Goal: Information Seeking & Learning: Learn about a topic

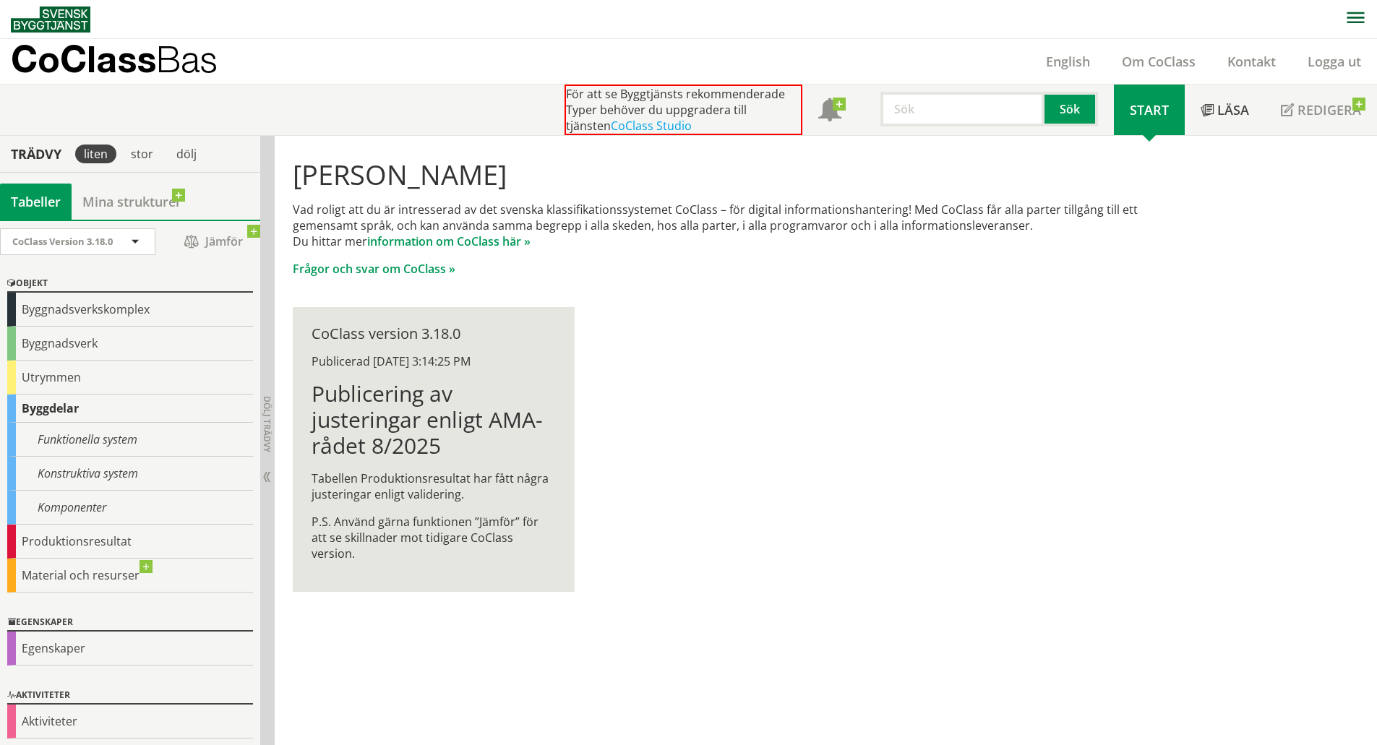
scroll to position [1, 0]
click at [54, 412] on div "Byggdelar" at bounding box center [130, 408] width 246 height 28
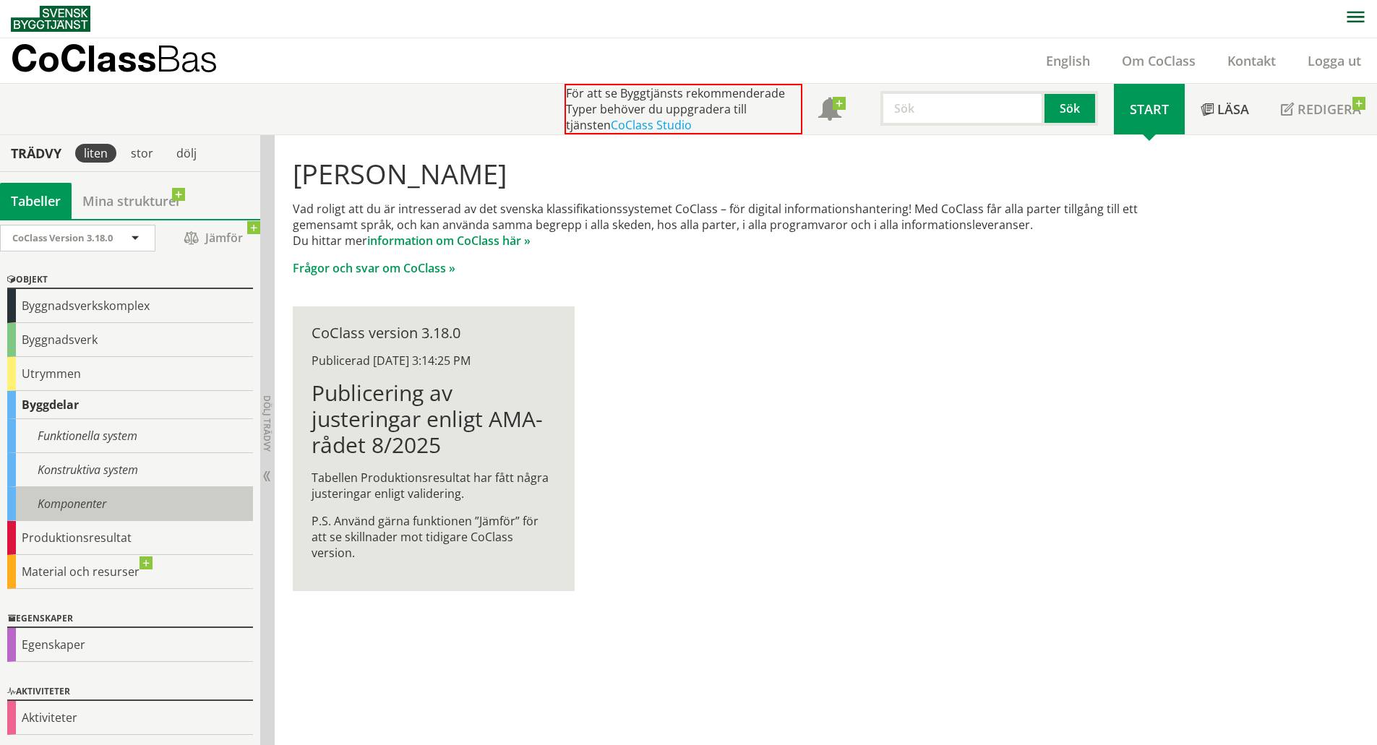
scroll to position [4, 0]
click at [69, 400] on div "Byggdelar" at bounding box center [130, 404] width 246 height 28
click at [1155, 113] on span "Start" at bounding box center [1149, 108] width 39 height 17
click at [139, 149] on div "stor" at bounding box center [142, 153] width 40 height 19
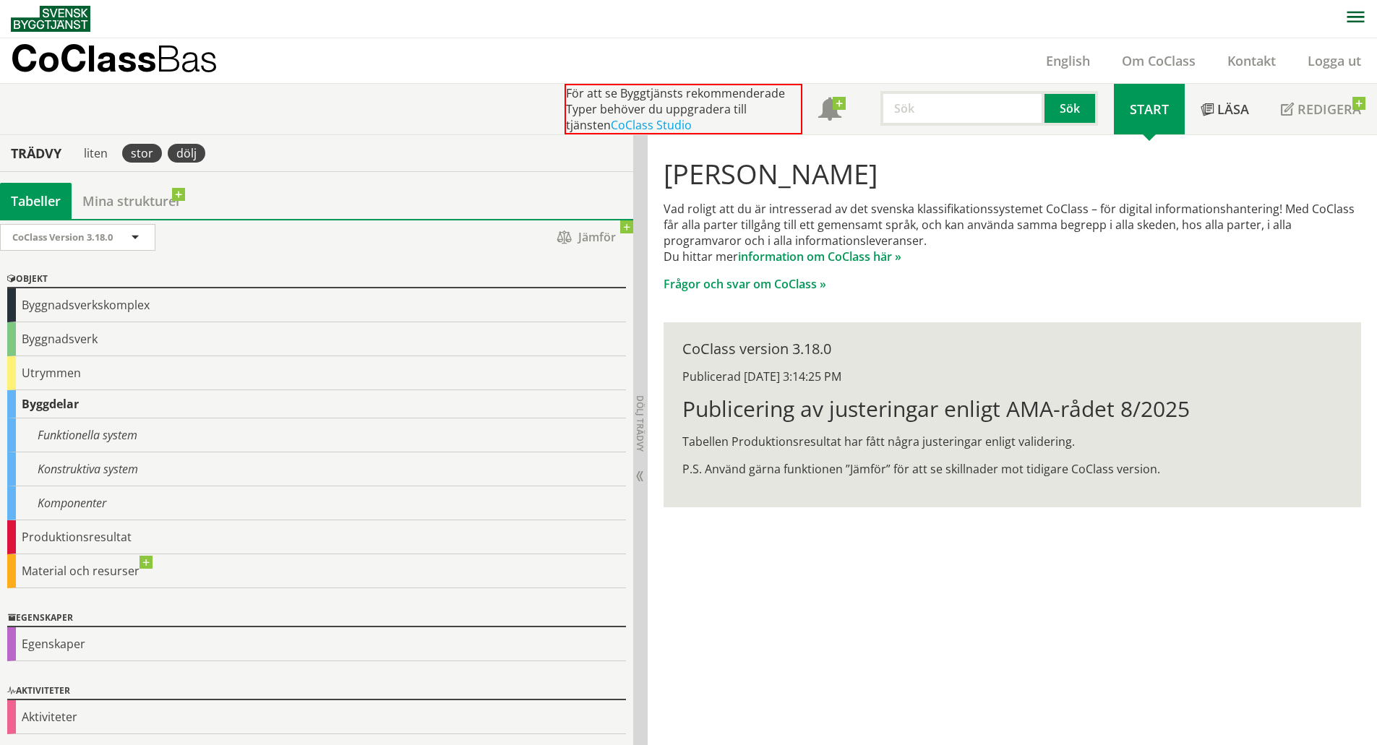
click at [183, 147] on div "dölj" at bounding box center [187, 153] width 38 height 19
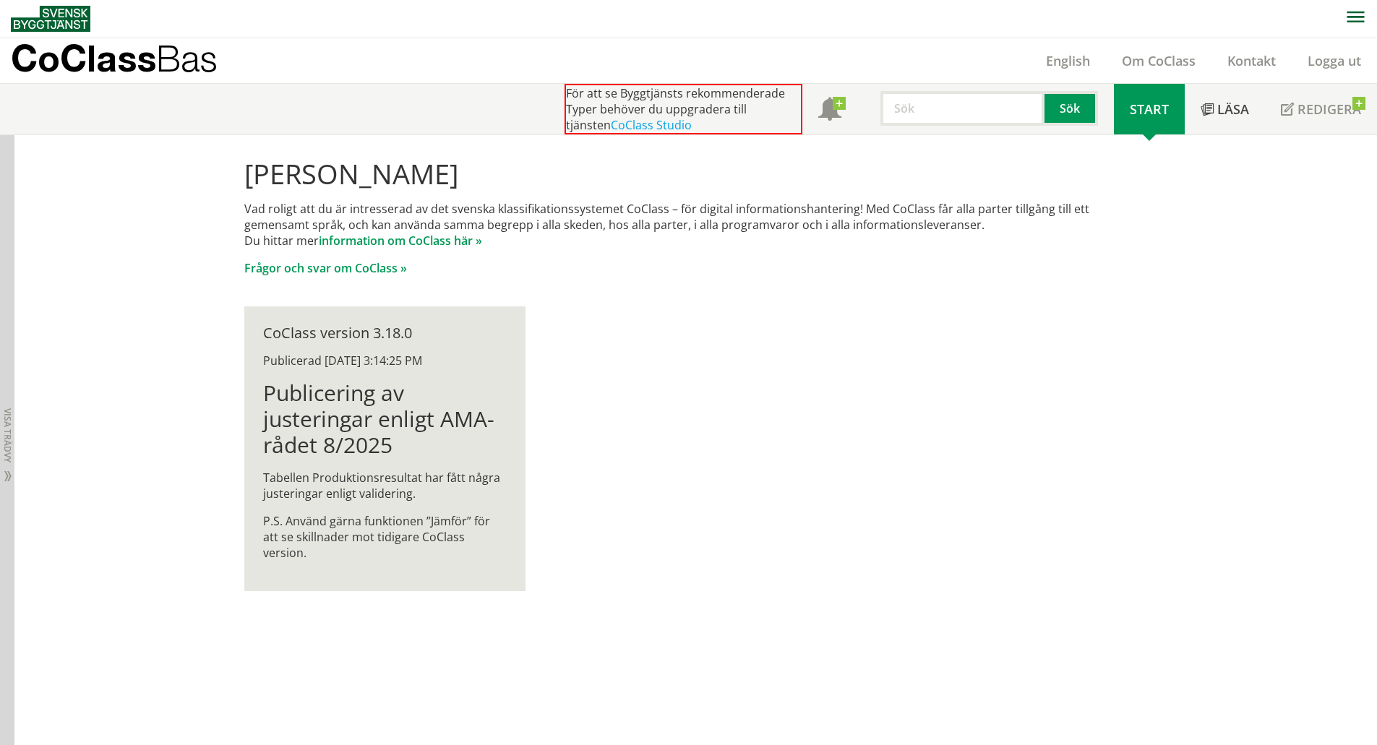
click at [14, 194] on div "Hej Carl Agrell Vad roligt att du är intresserad av det svenska klassifikations…" at bounding box center [695, 440] width 1362 height 610
click at [7, 423] on span "Visa trädvy" at bounding box center [7, 435] width 9 height 54
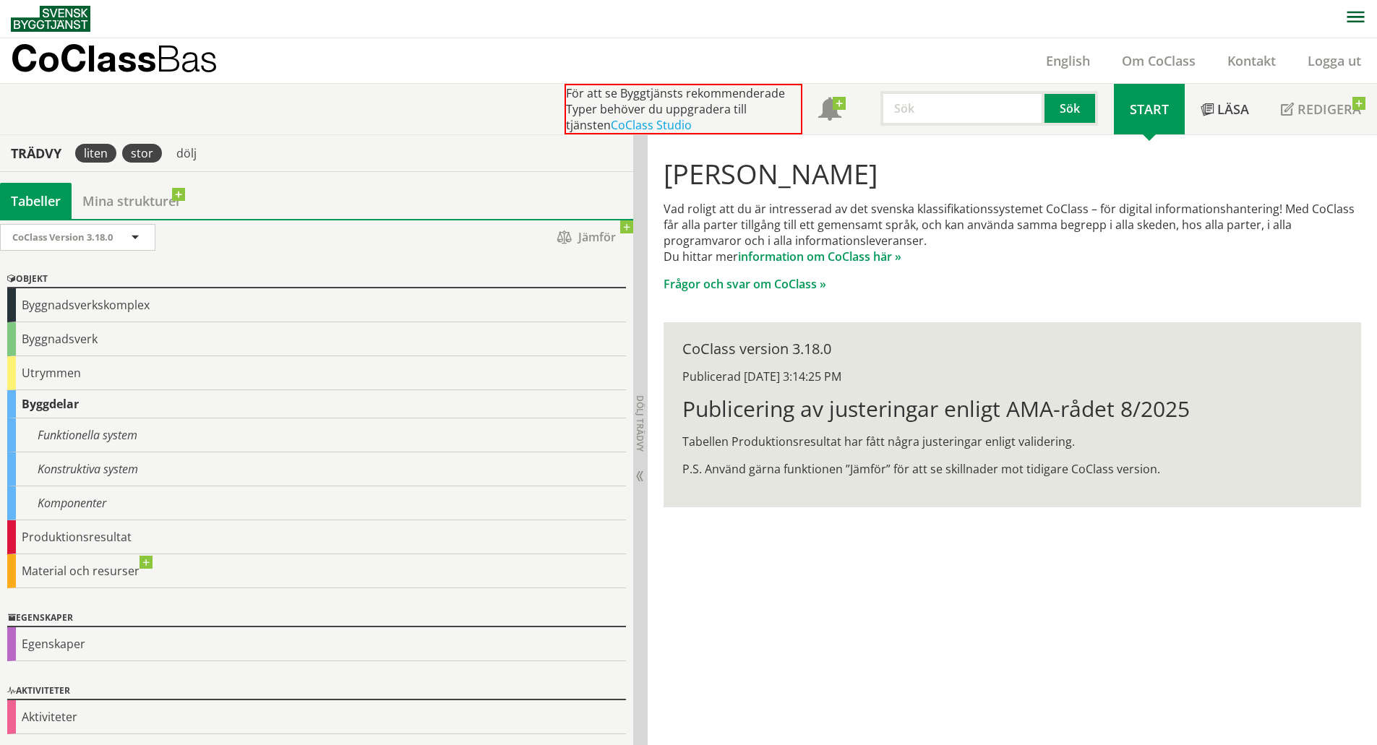
click at [87, 155] on div "liten" at bounding box center [95, 153] width 41 height 19
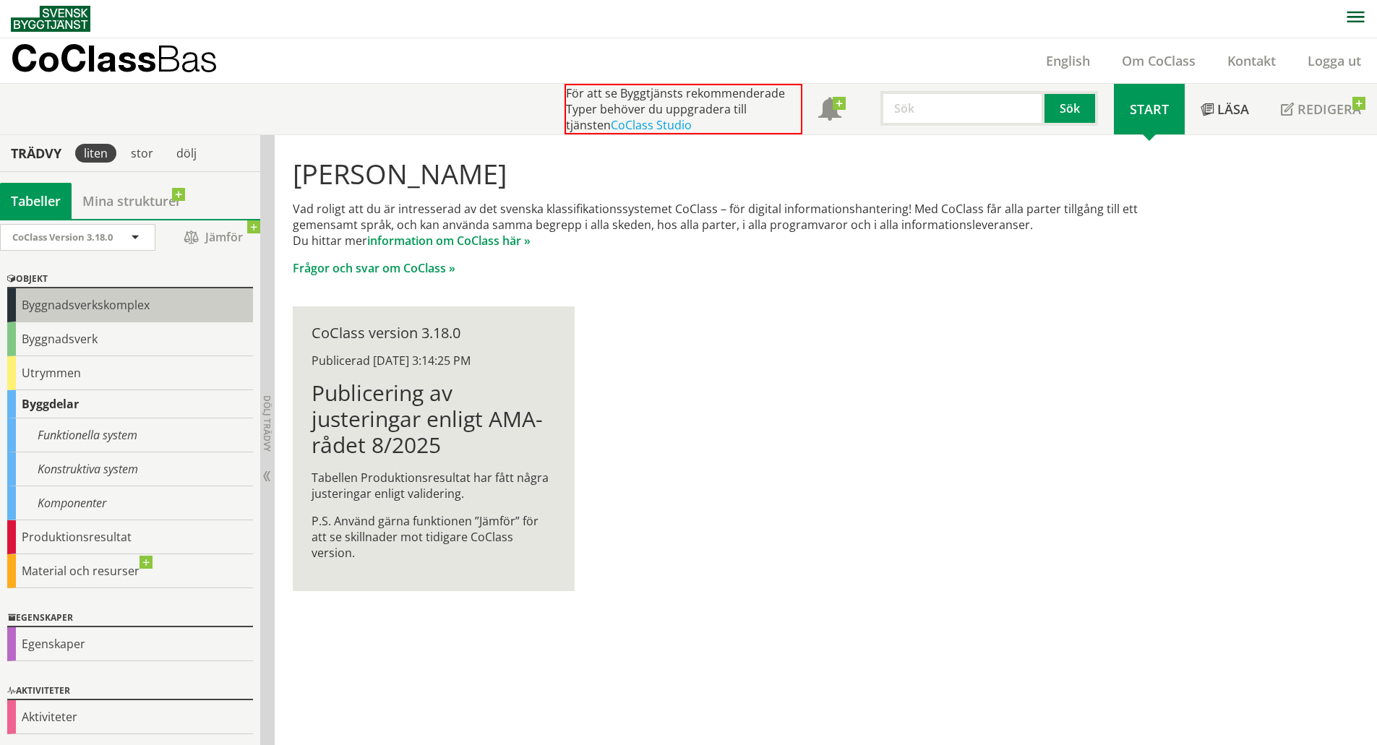
click at [87, 319] on div "Byggnadsverkskomplex" at bounding box center [130, 305] width 246 height 34
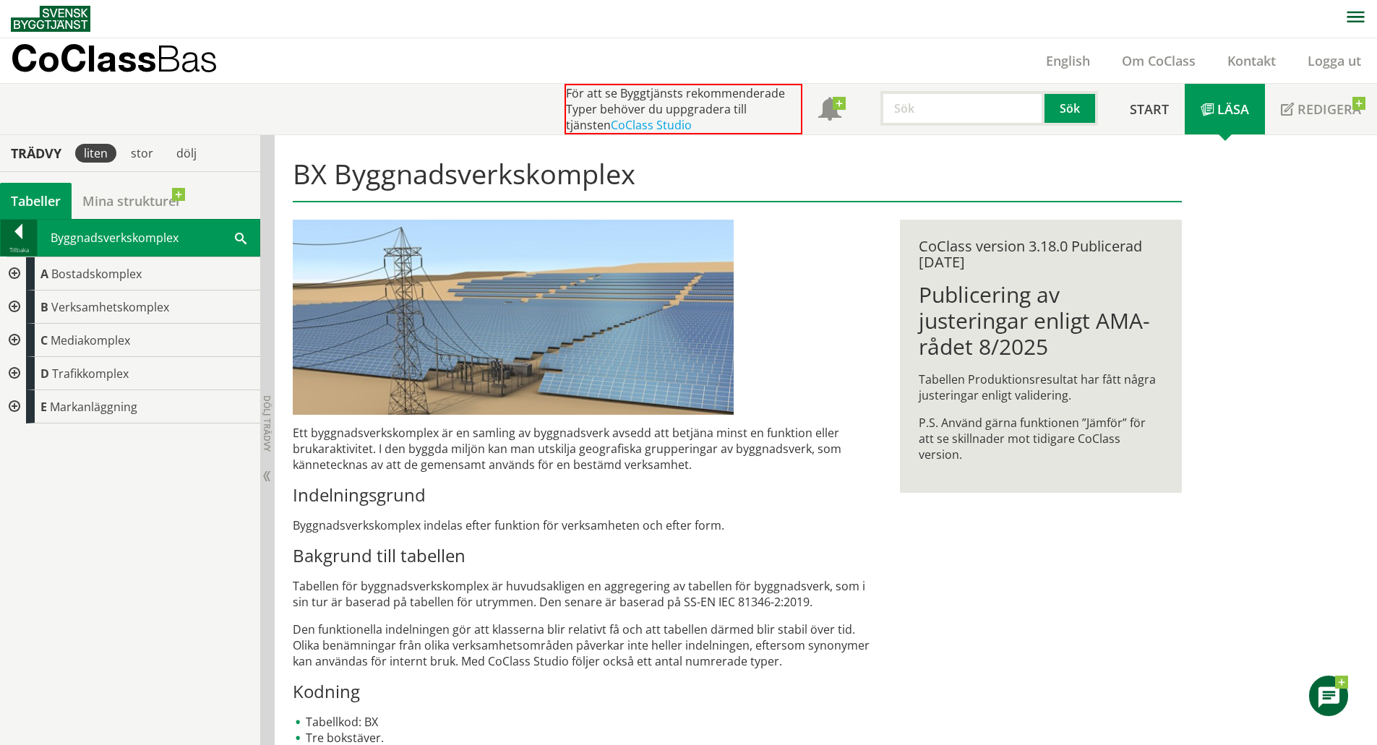
click at [24, 238] on div at bounding box center [19, 234] width 36 height 20
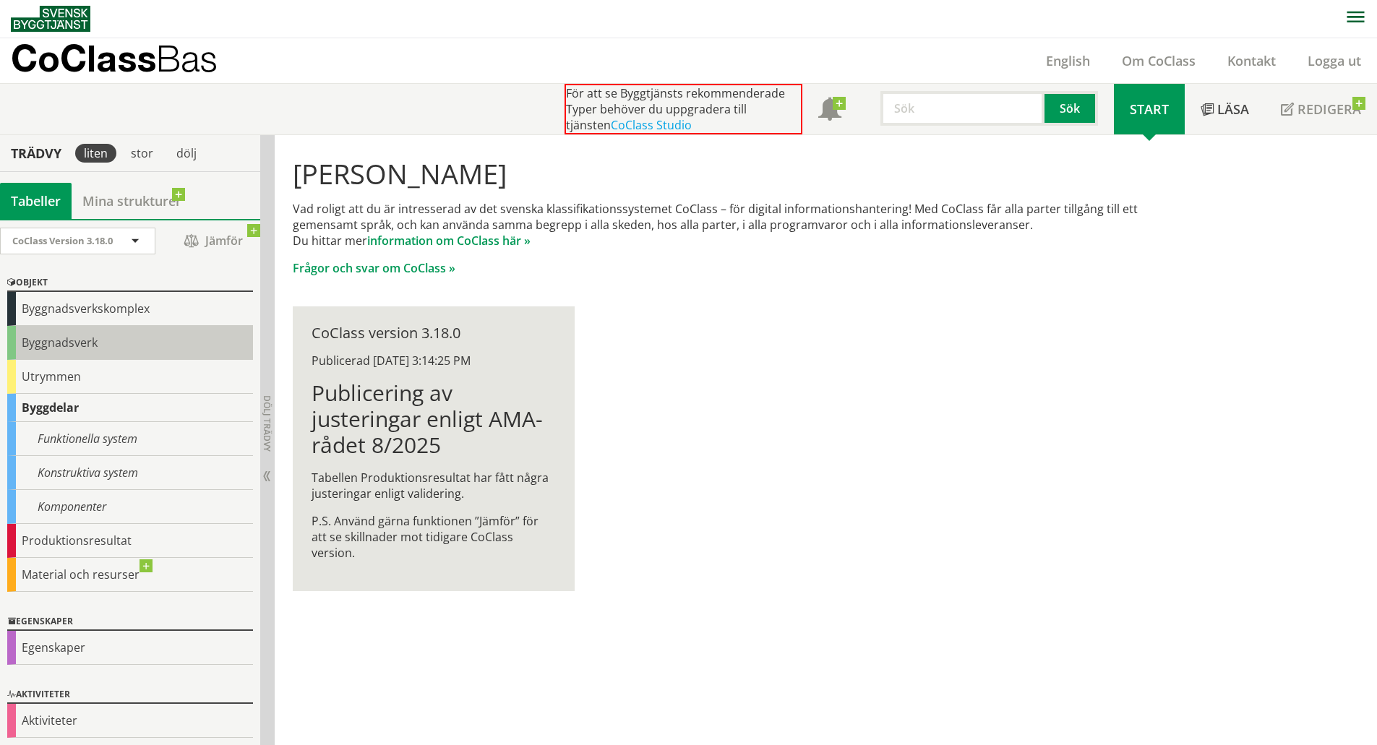
click at [85, 341] on div "Byggnadsverk" at bounding box center [130, 343] width 246 height 34
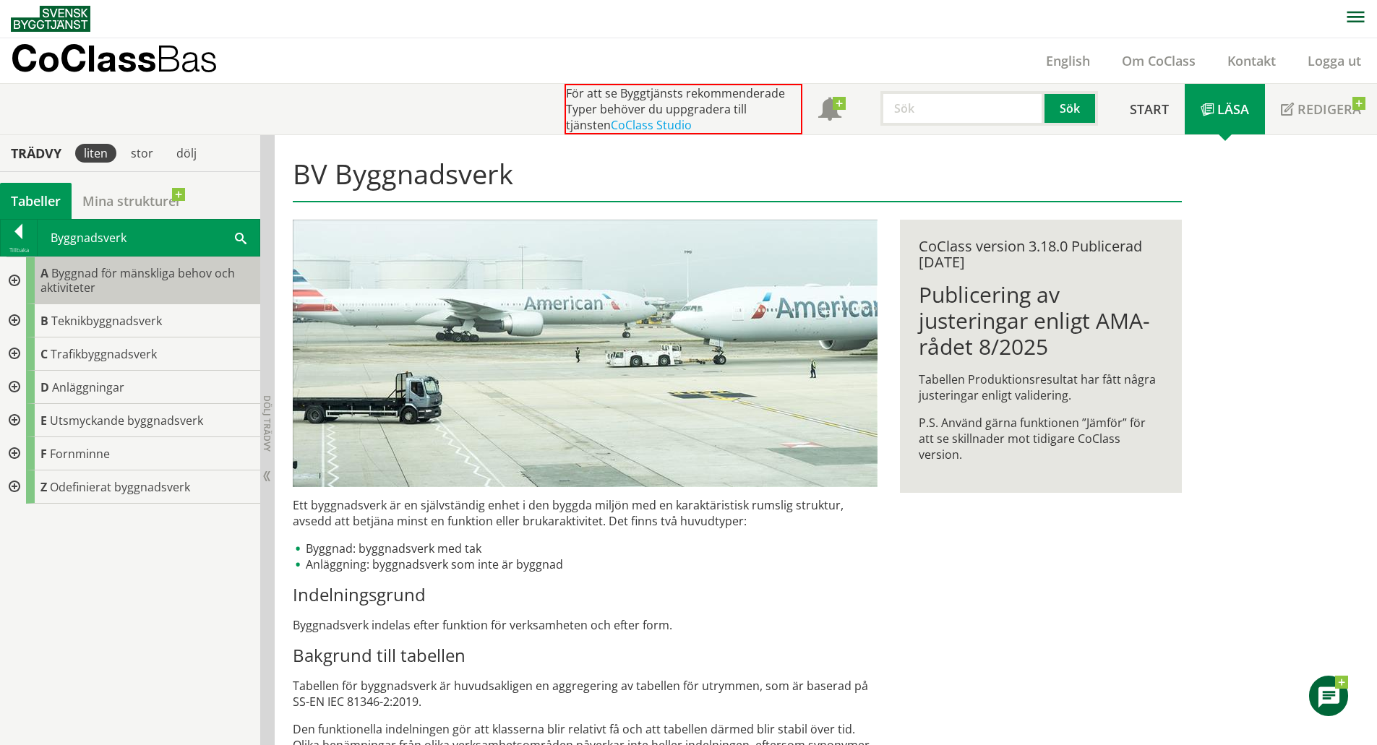
click at [138, 270] on span "Byggnad för mänskliga behov och aktiviteter" at bounding box center [137, 280] width 194 height 30
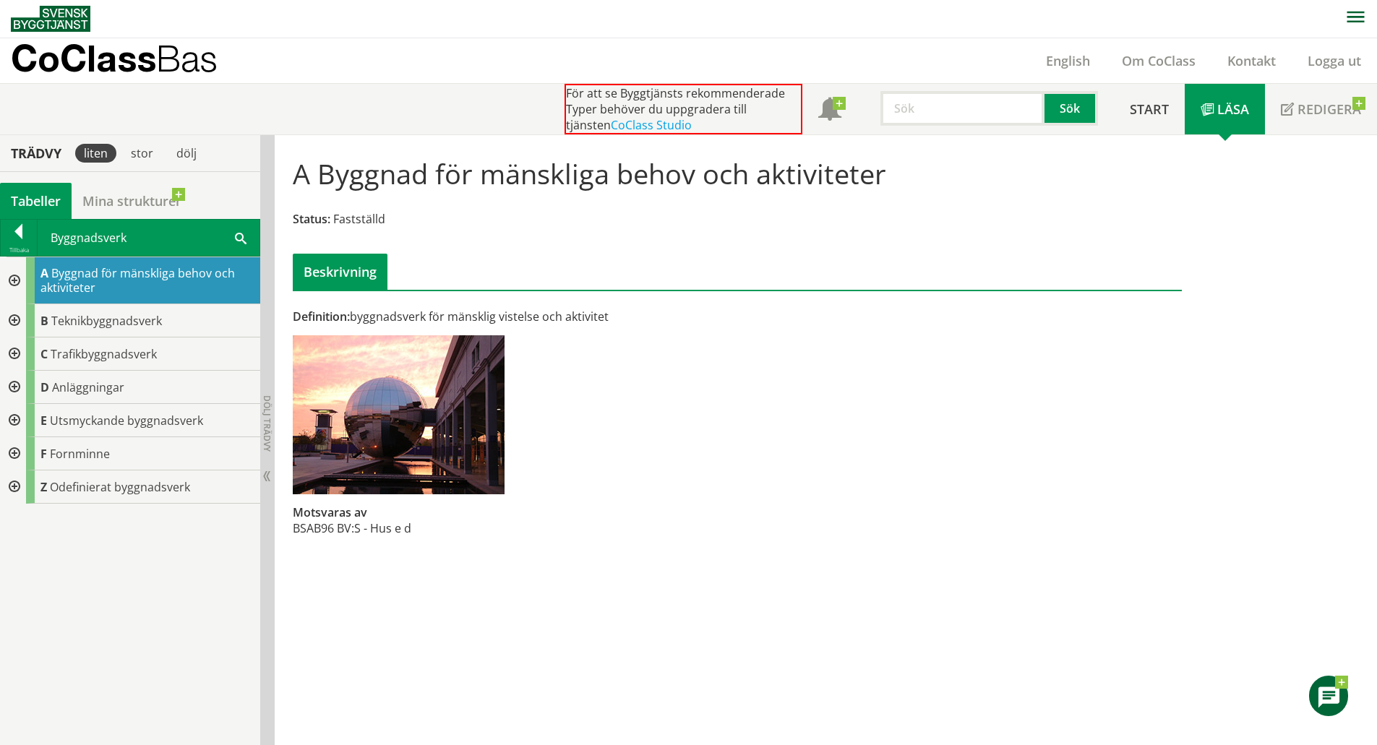
click at [74, 284] on span "Byggnad för mänskliga behov och aktiviteter" at bounding box center [137, 280] width 194 height 30
click at [16, 280] on div at bounding box center [13, 280] width 26 height 47
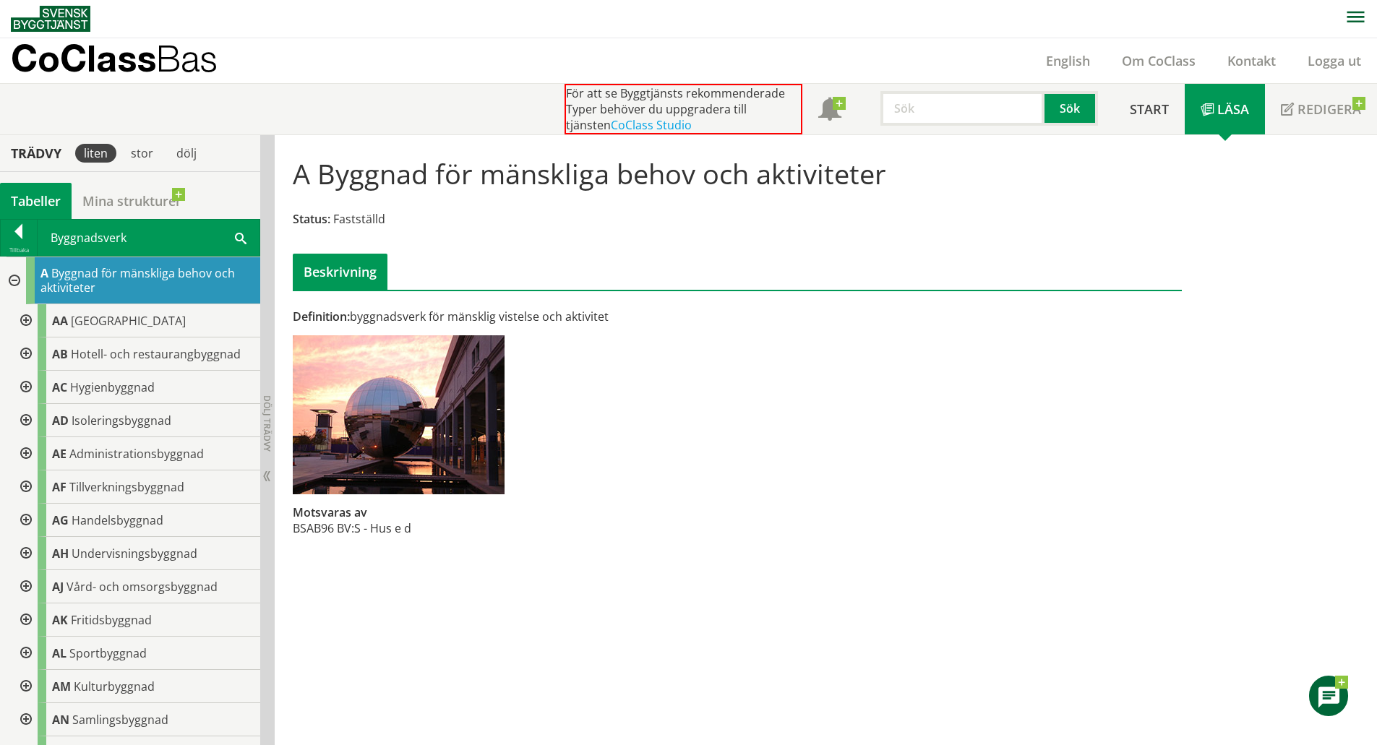
click at [15, 277] on div at bounding box center [13, 280] width 26 height 47
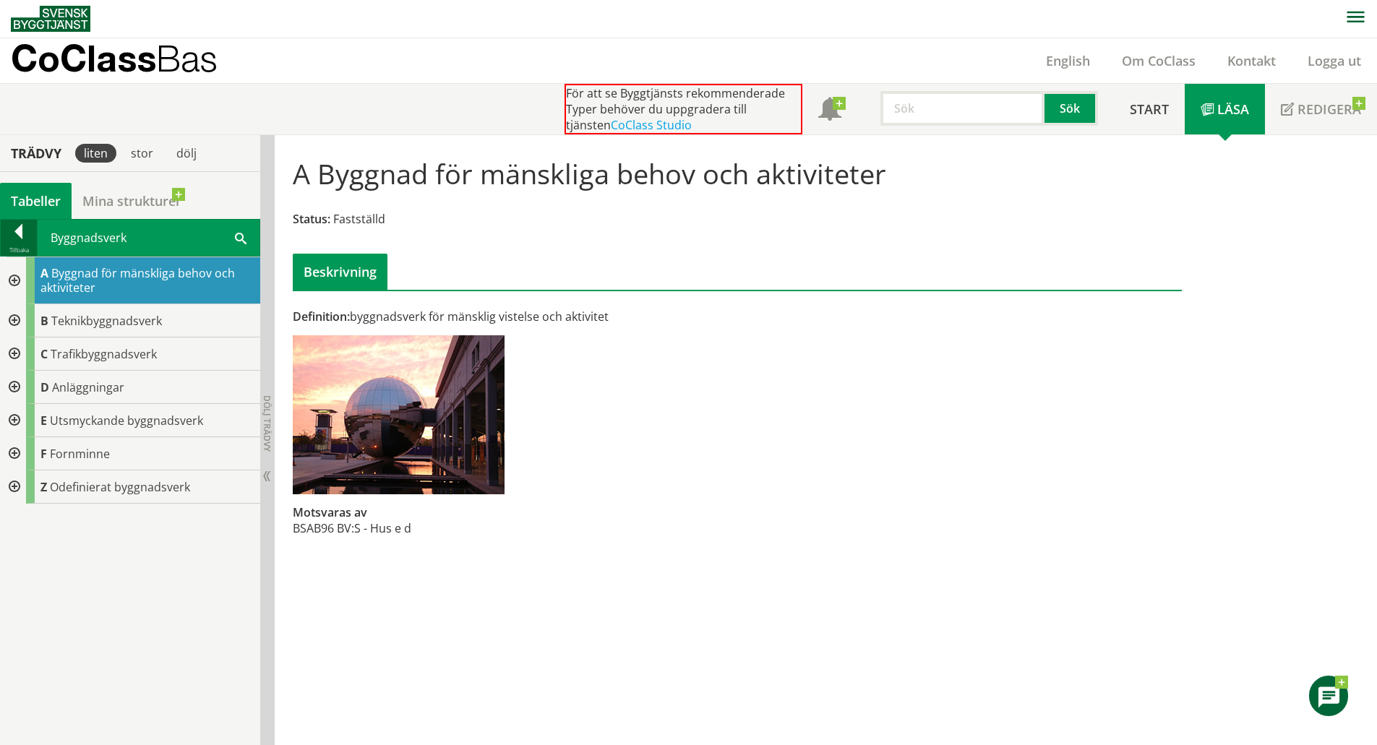
click at [17, 234] on div at bounding box center [19, 234] width 36 height 20
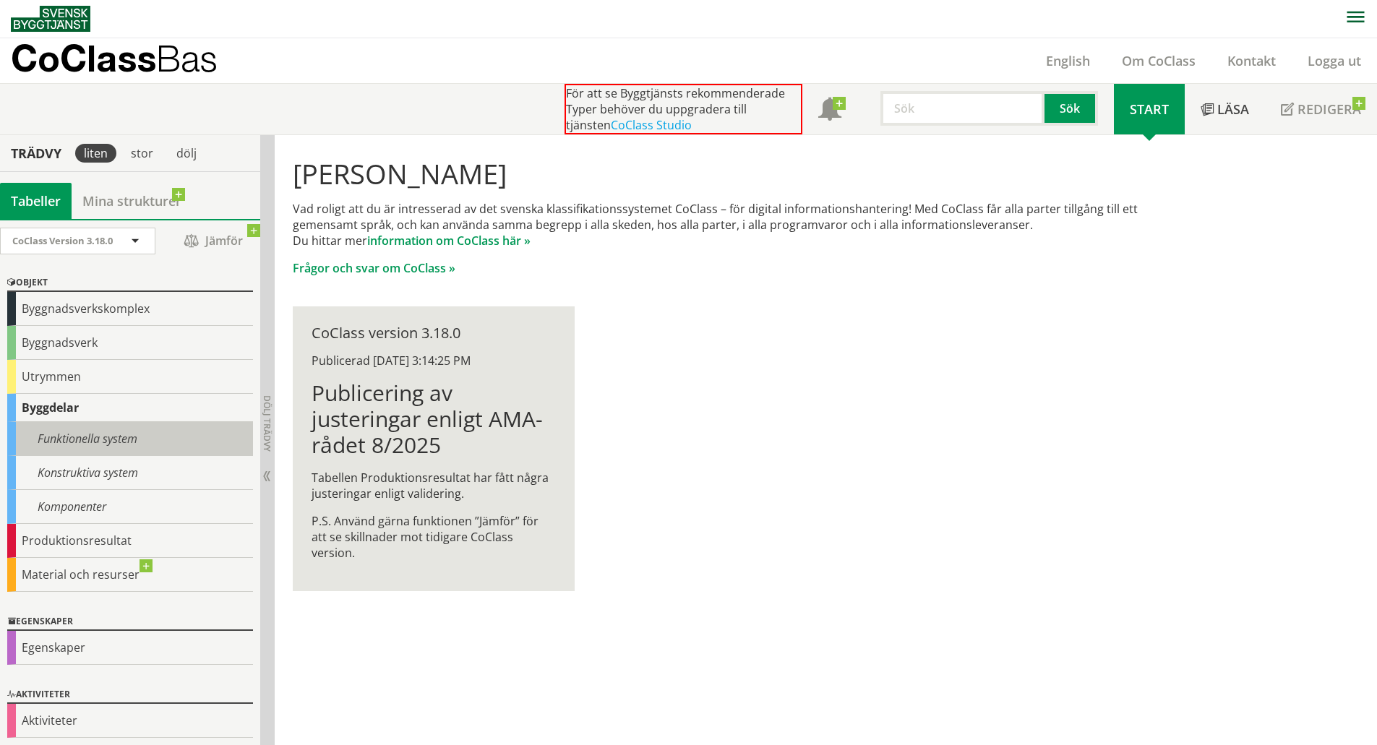
click at [129, 442] on div "Funktionella system" at bounding box center [130, 439] width 246 height 34
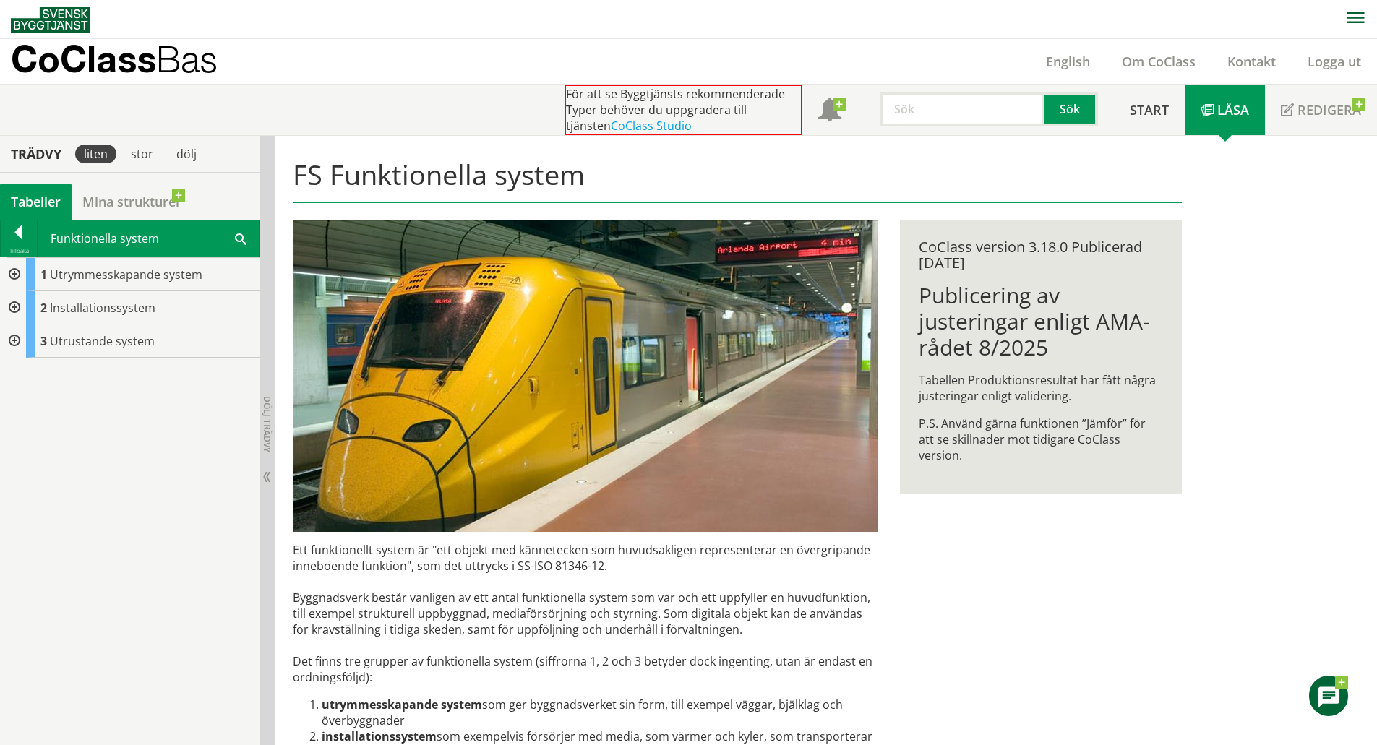
click at [14, 272] on div at bounding box center [13, 274] width 26 height 33
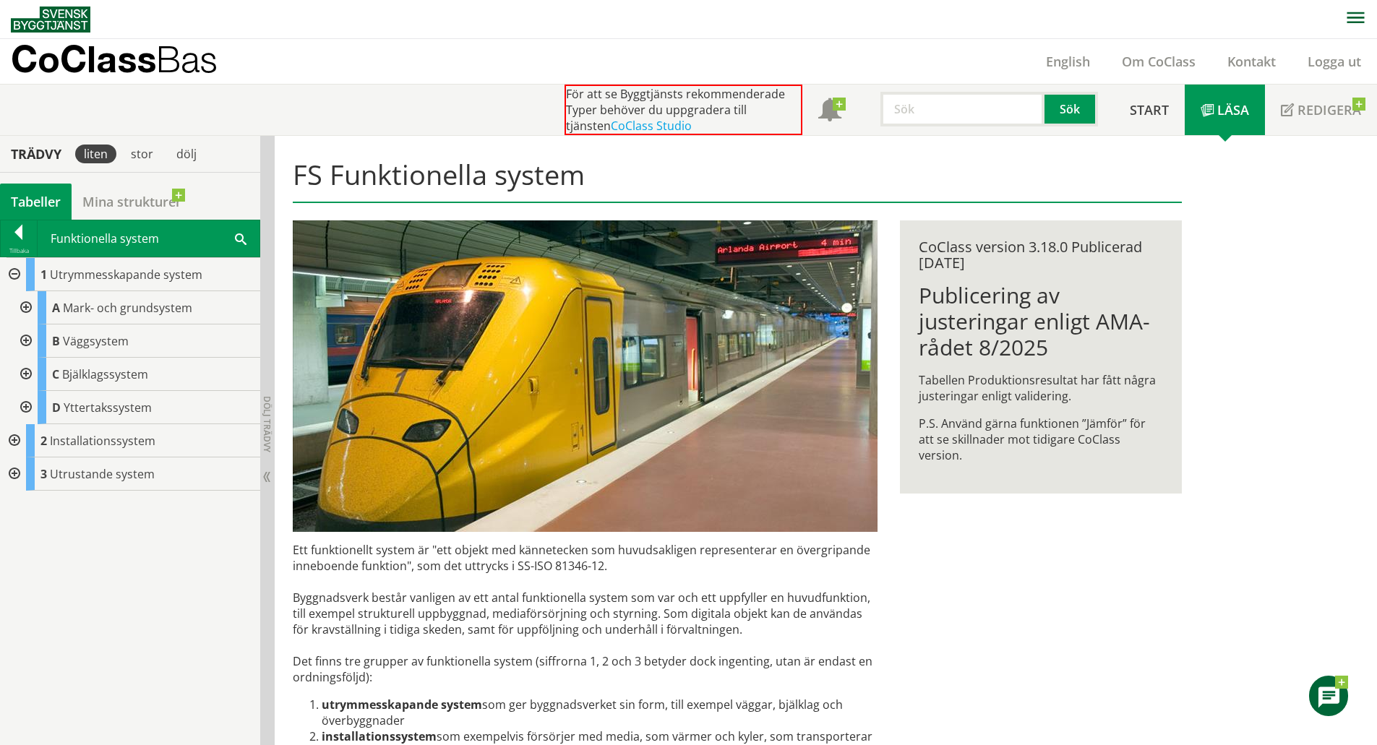
click at [31, 304] on div at bounding box center [25, 307] width 26 height 33
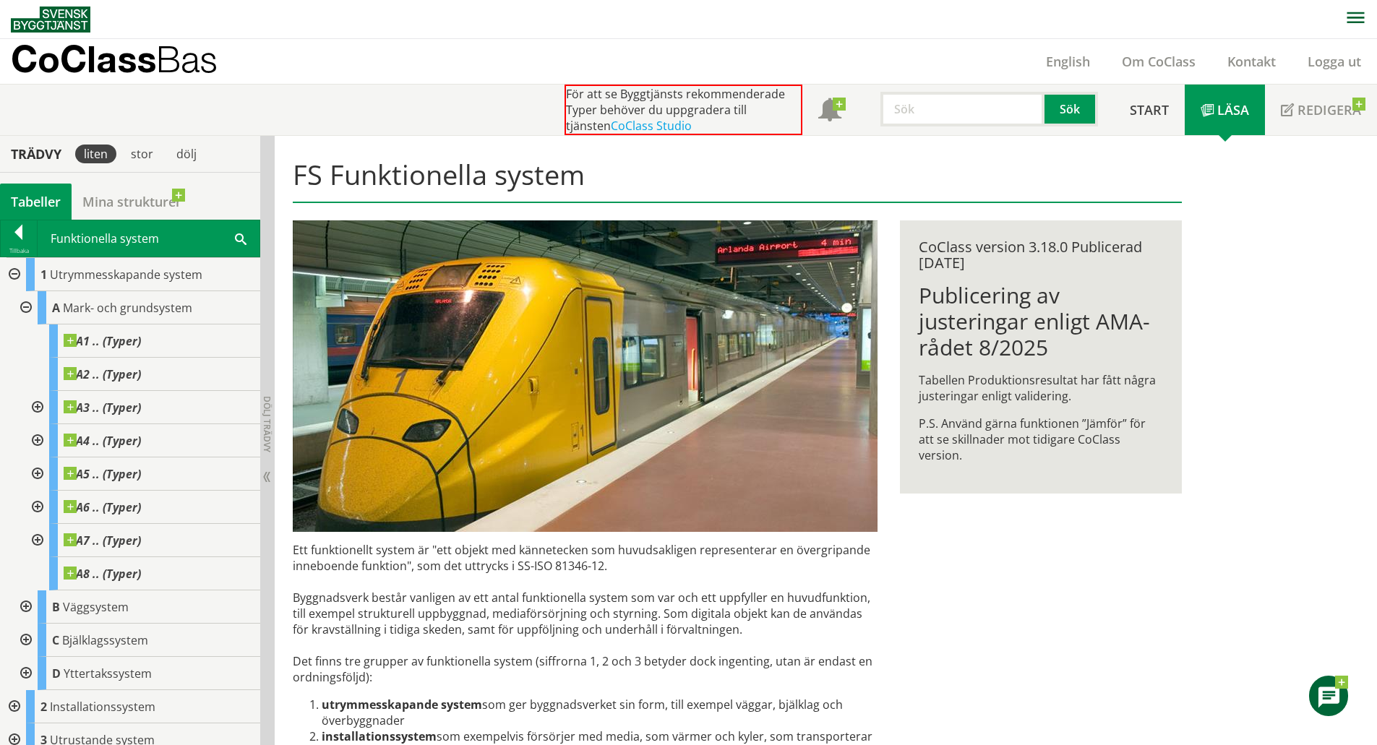
click at [30, 306] on div at bounding box center [25, 307] width 26 height 33
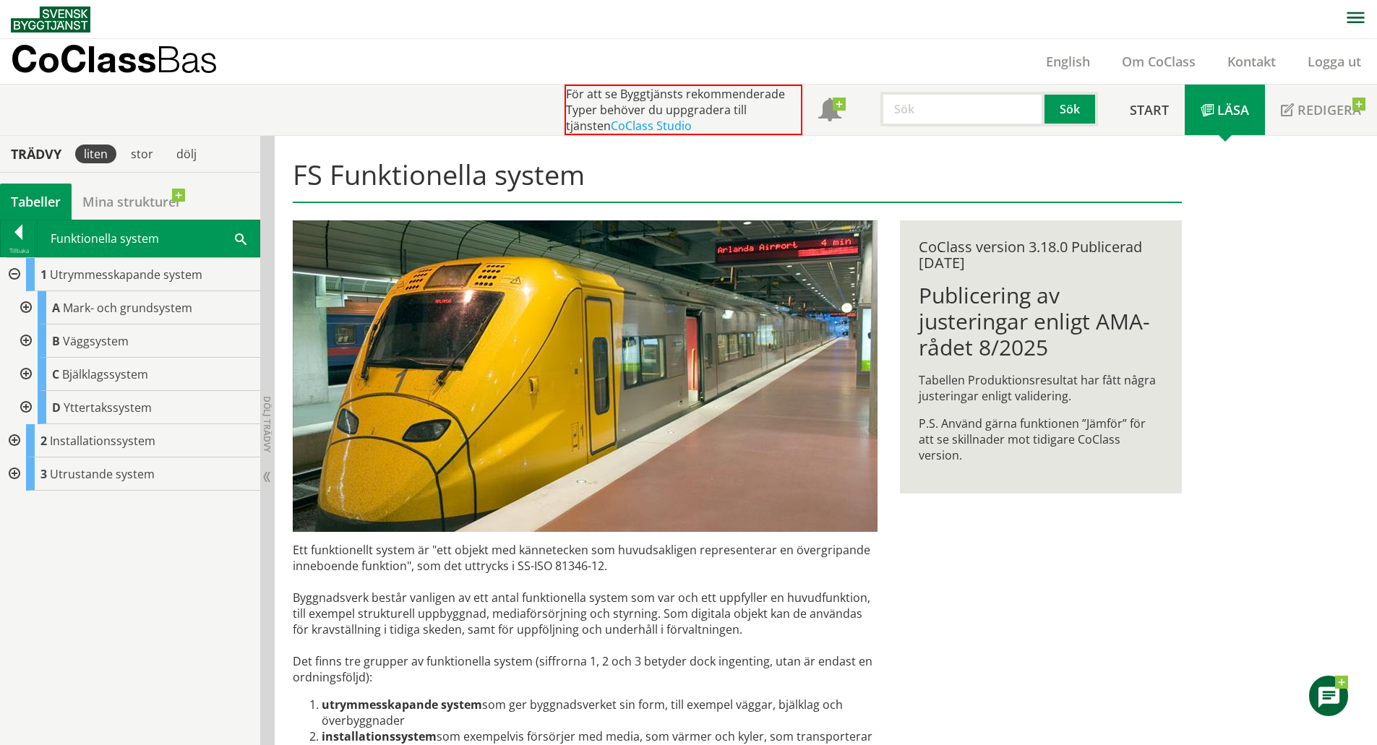
click at [20, 375] on div at bounding box center [25, 374] width 26 height 33
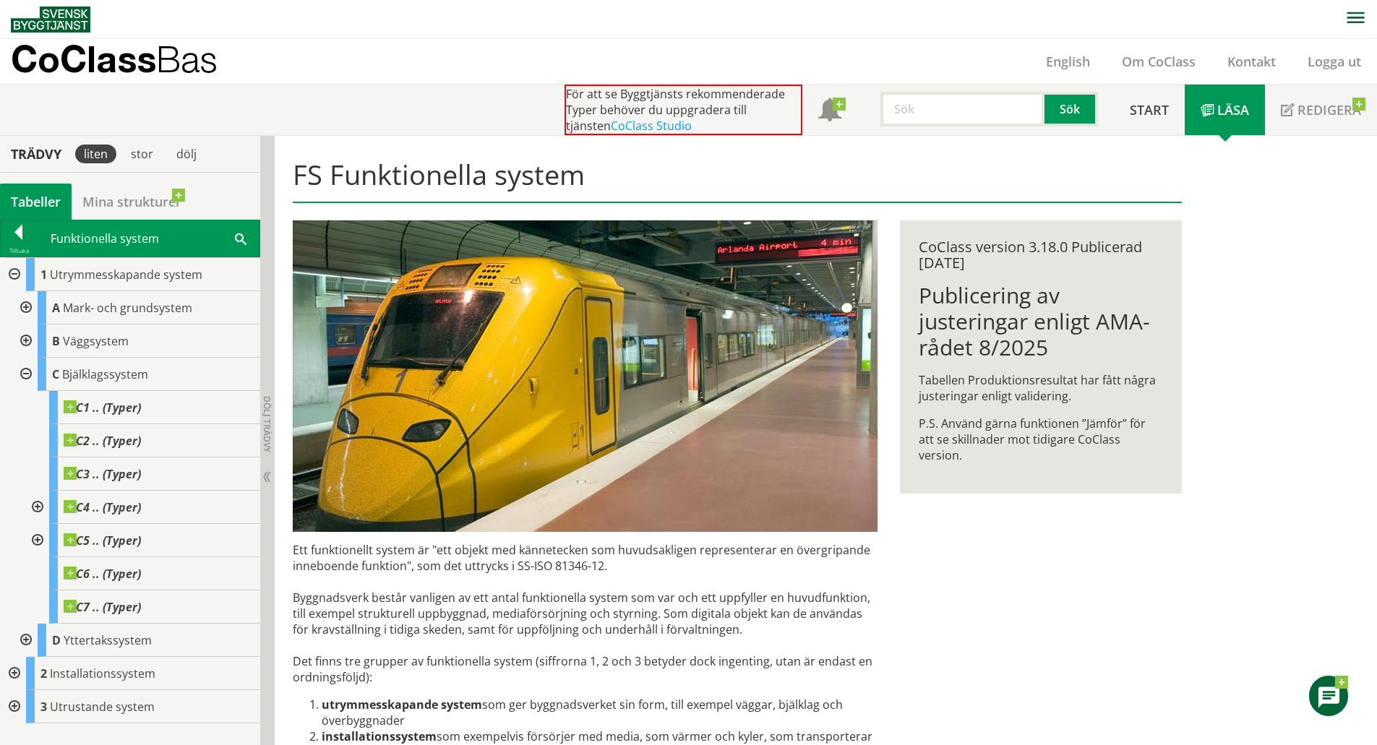
click at [27, 507] on div at bounding box center [36, 507] width 26 height 33
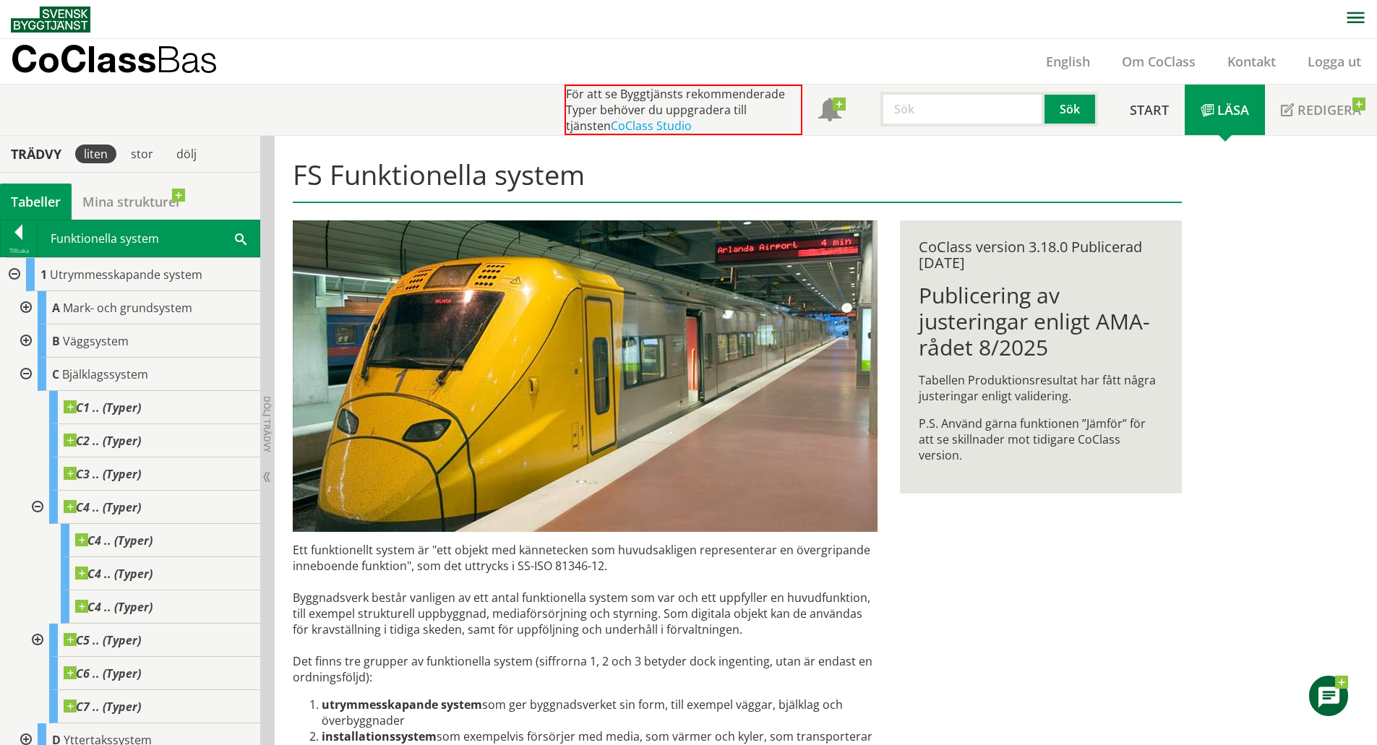
click at [43, 507] on div at bounding box center [36, 507] width 26 height 33
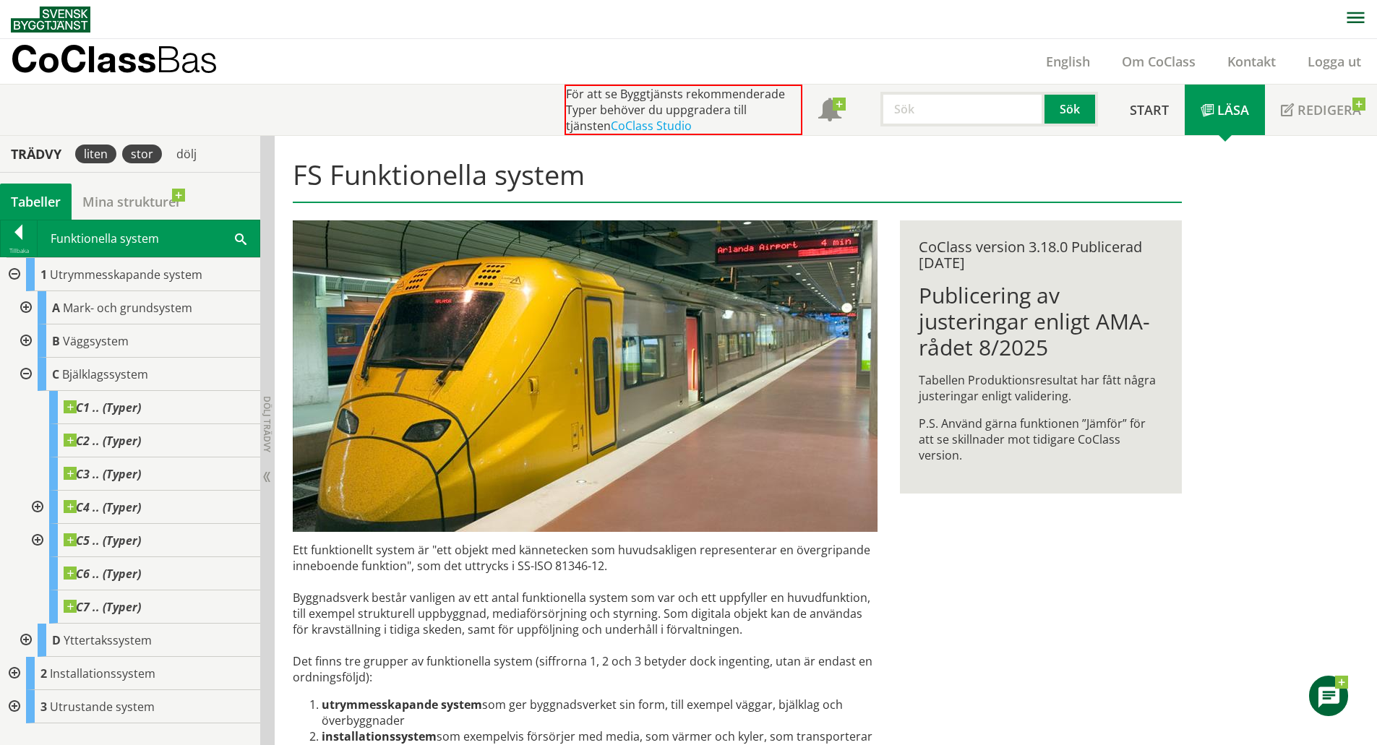
click at [150, 151] on div "stor" at bounding box center [142, 154] width 40 height 19
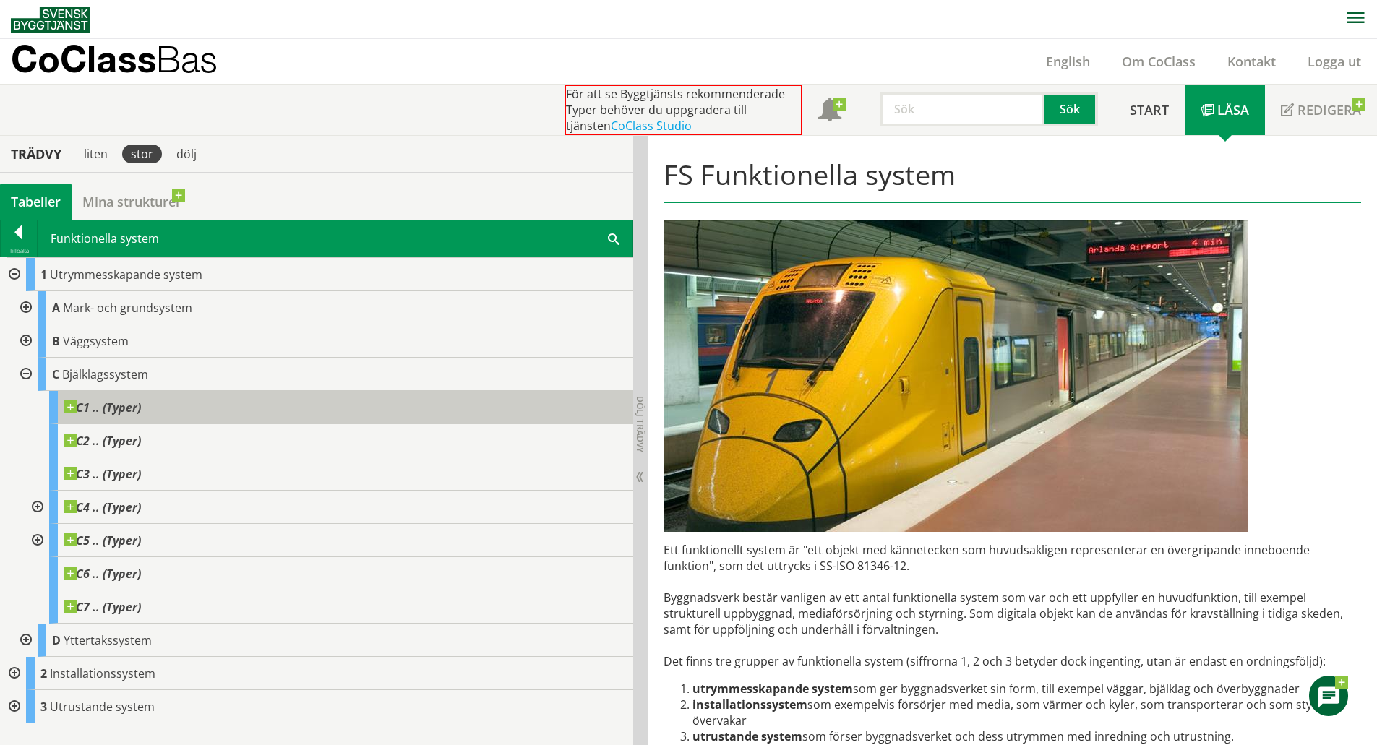
click at [233, 407] on div "C1 .. (Typer)" at bounding box center [341, 407] width 584 height 33
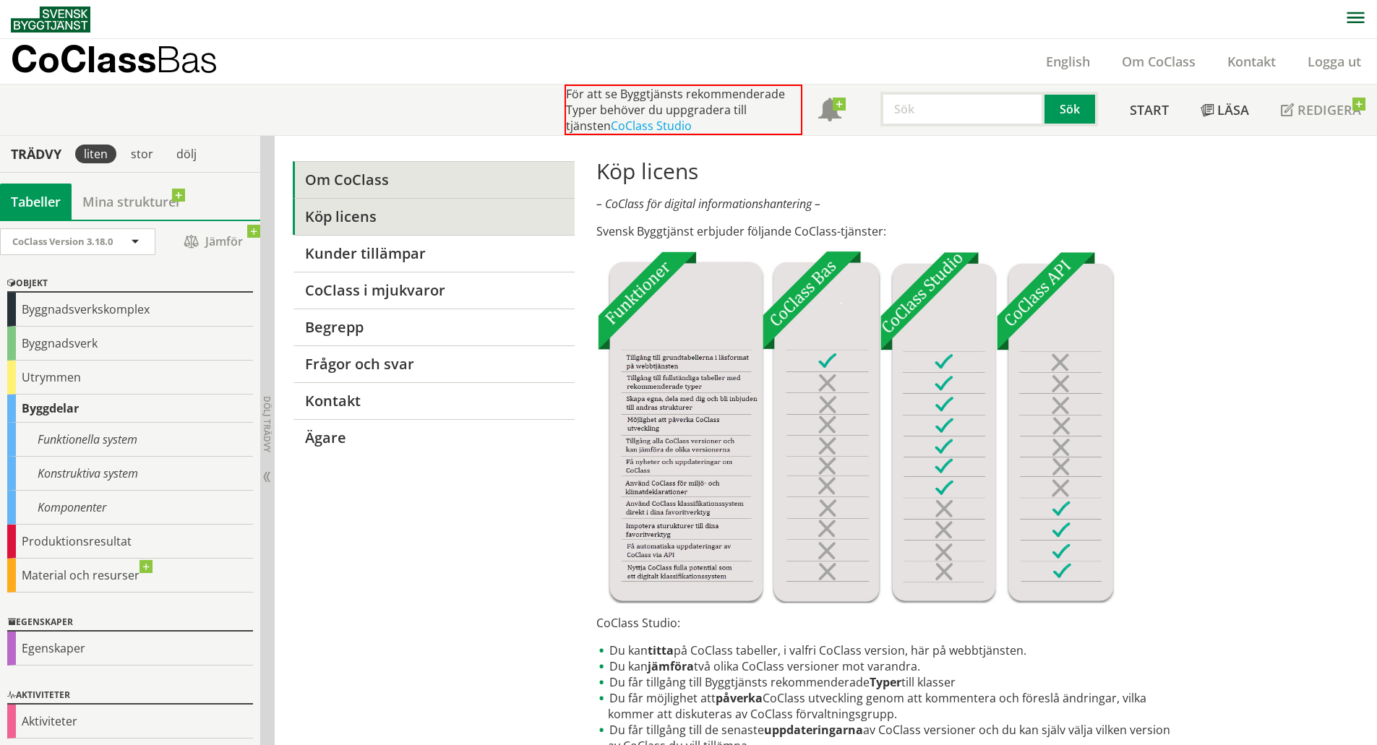
click at [367, 178] on link "Om CoClass" at bounding box center [433, 179] width 281 height 37
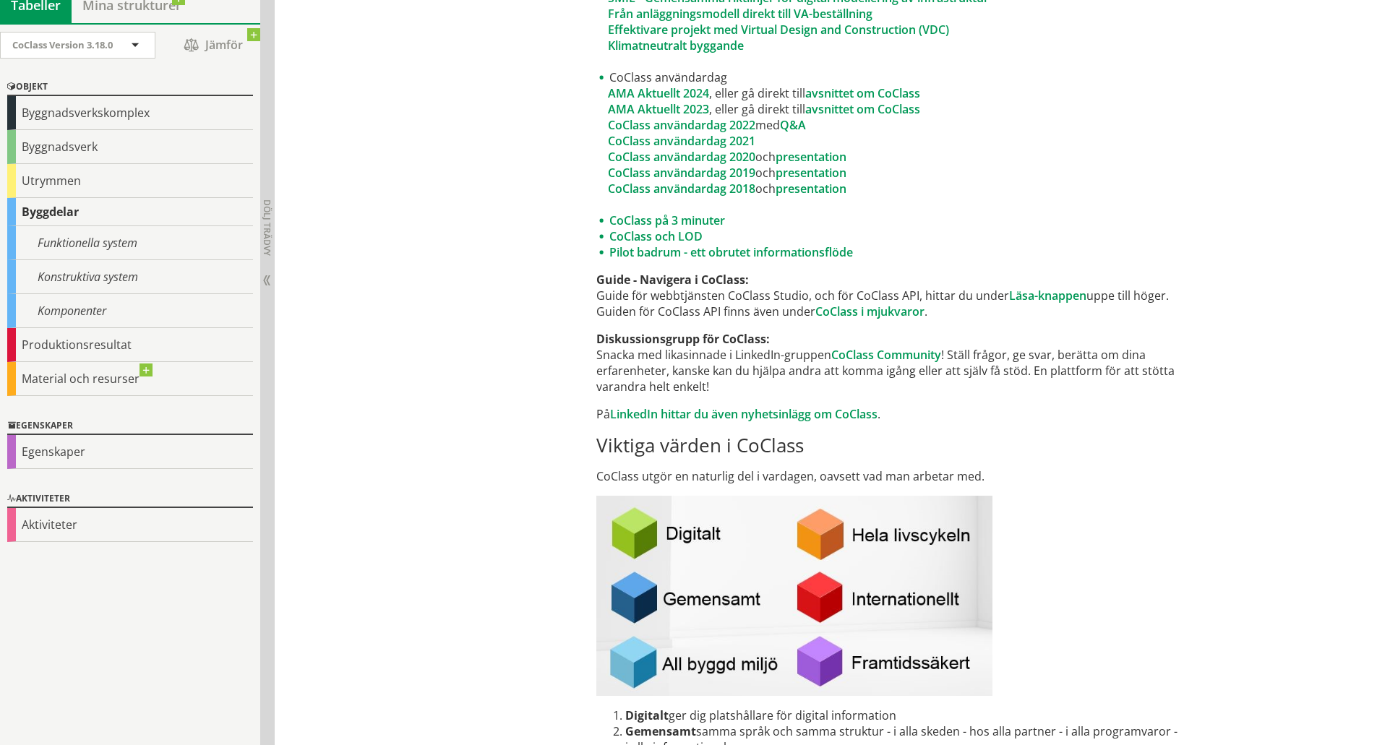
scroll to position [1301, 0]
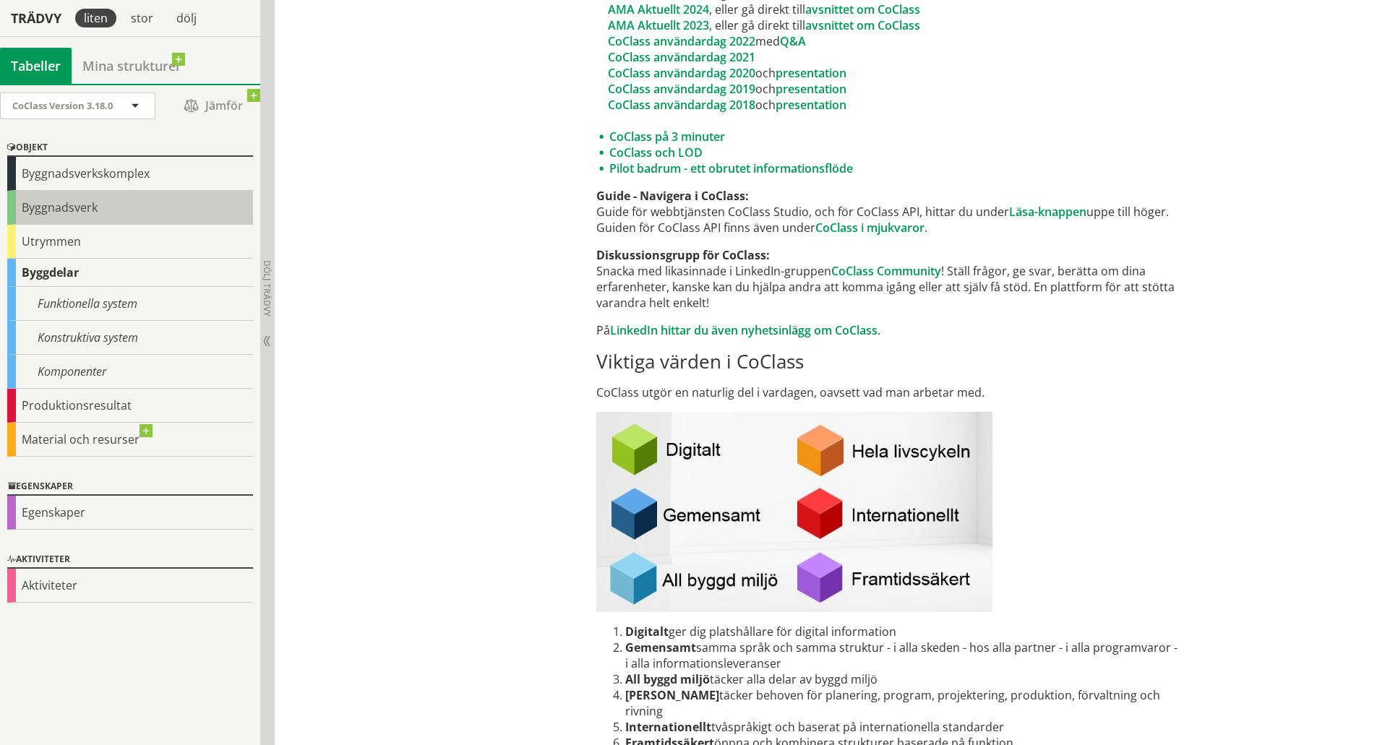
click at [67, 202] on div "Byggnadsverk" at bounding box center [130, 208] width 246 height 34
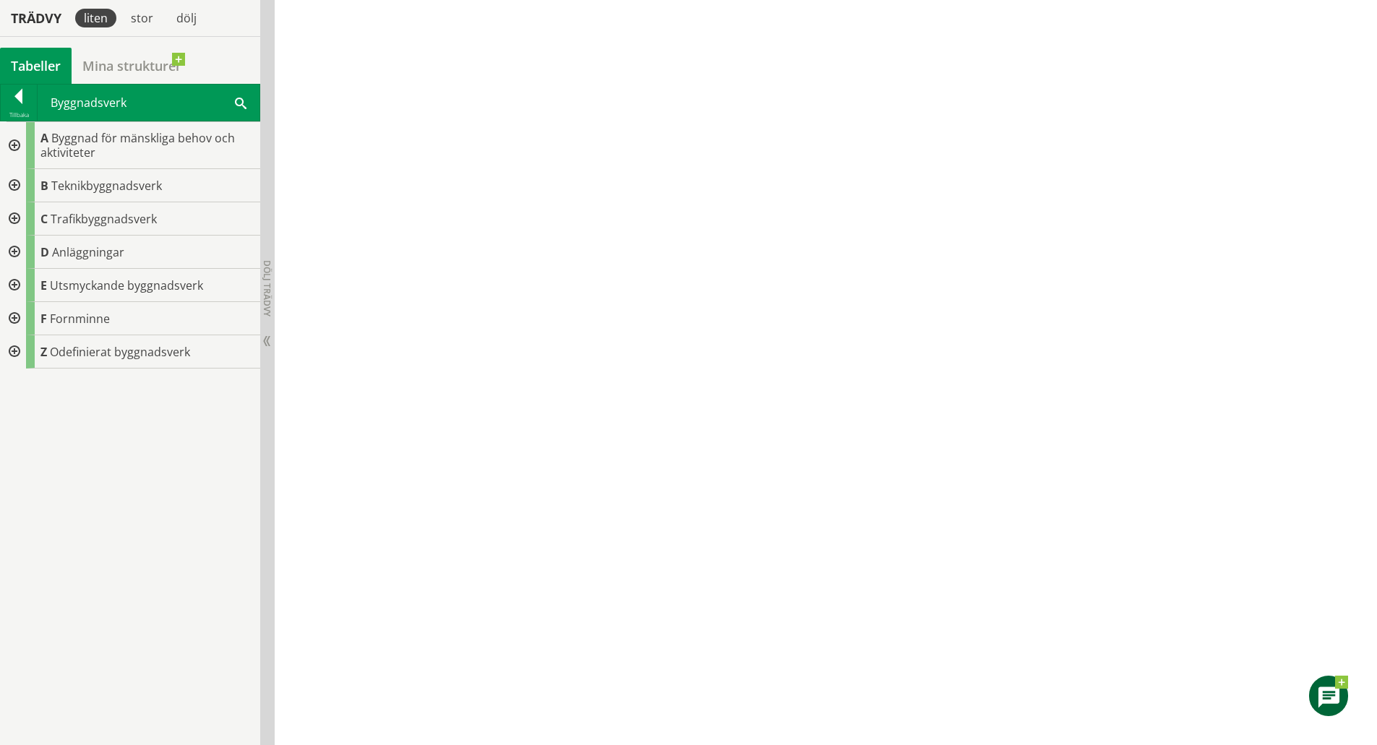
click at [4, 145] on div at bounding box center [13, 145] width 26 height 47
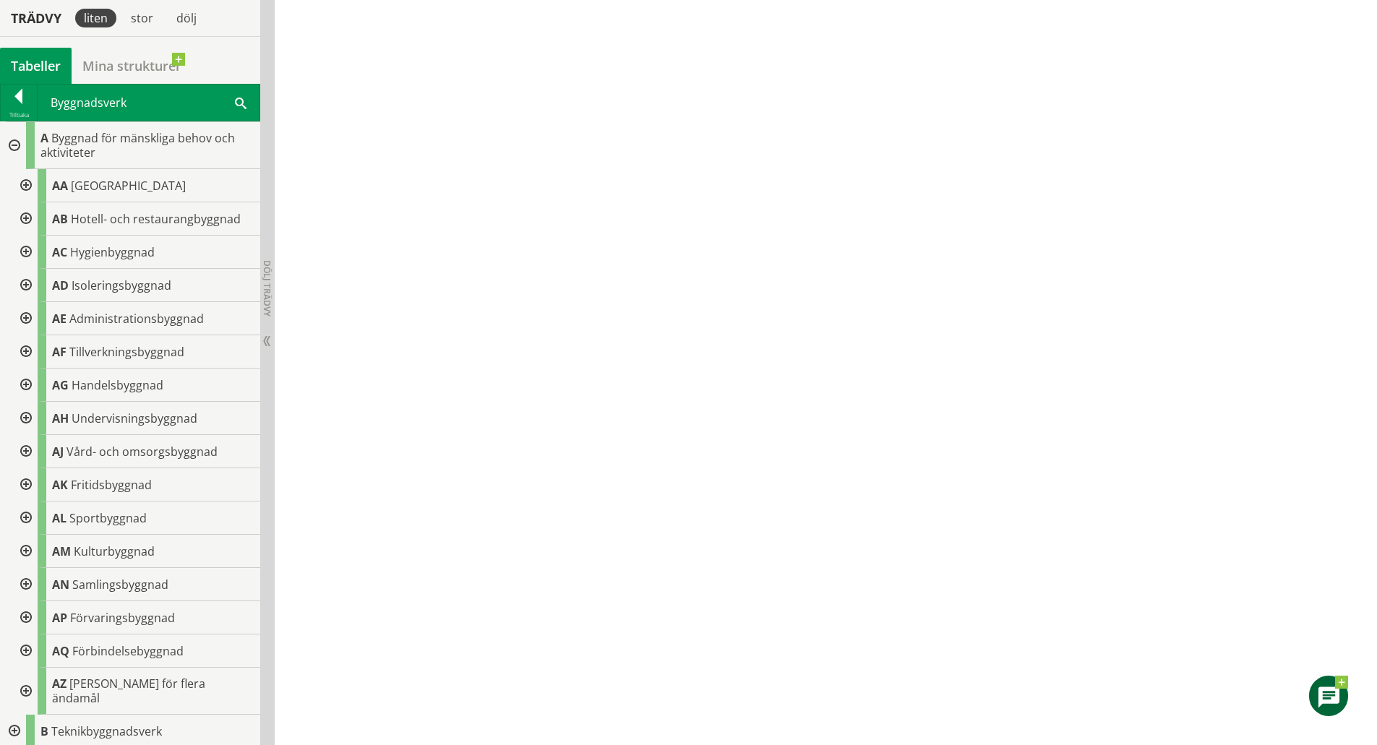
click at [21, 181] on div at bounding box center [25, 185] width 26 height 33
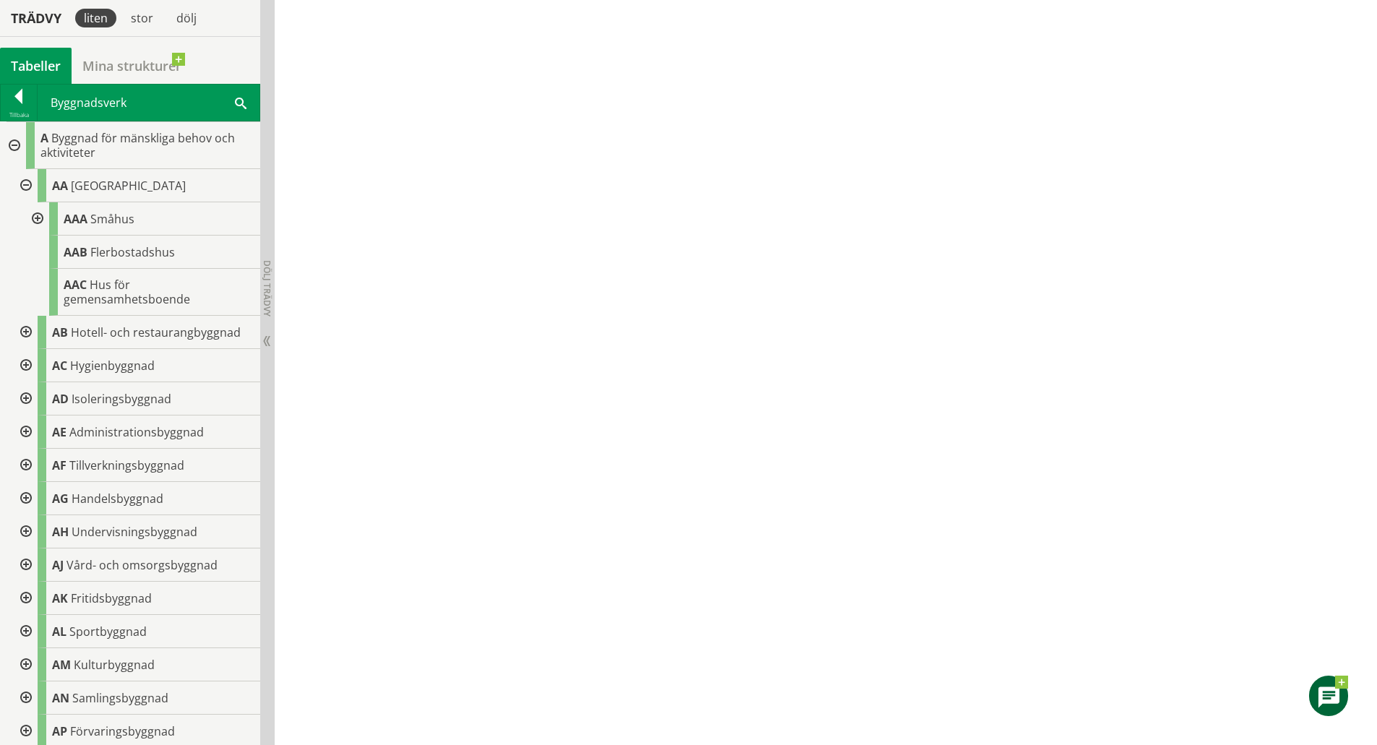
click at [22, 329] on div at bounding box center [25, 332] width 26 height 33
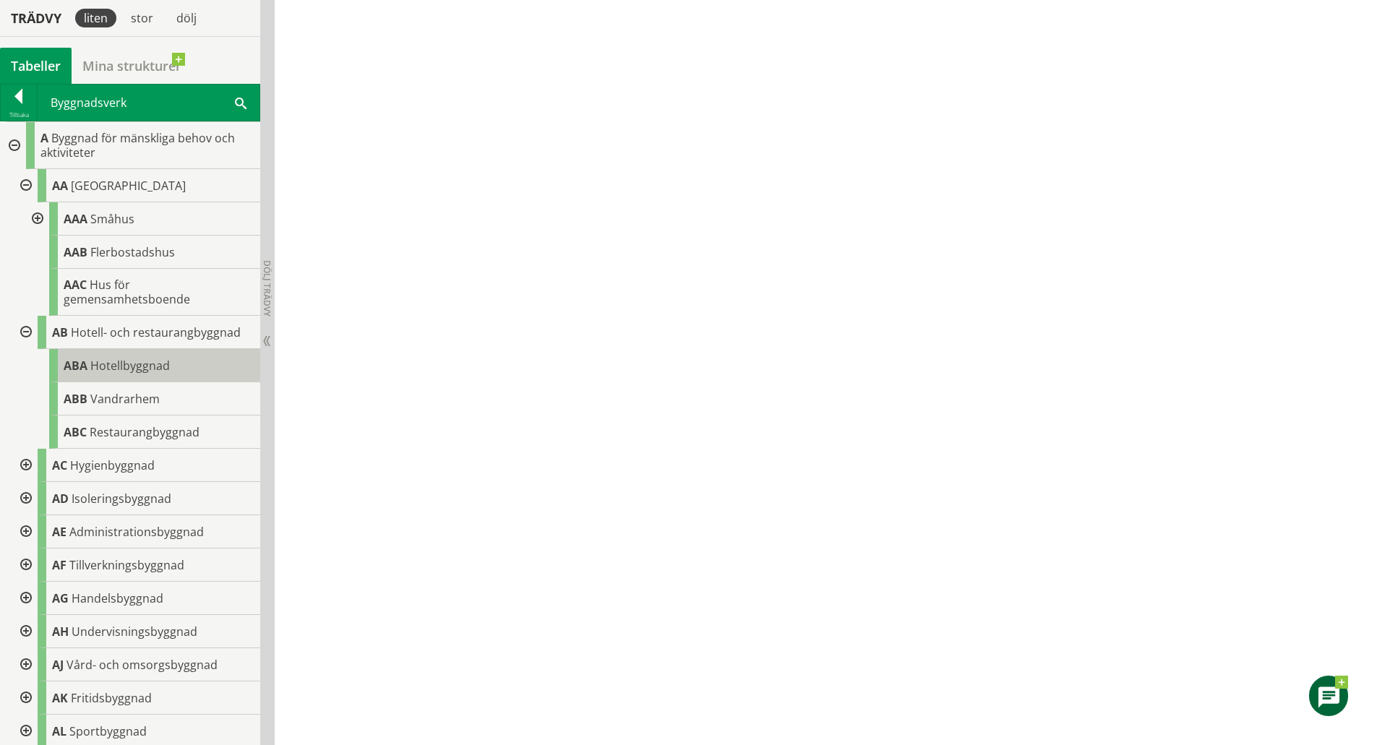
click at [126, 369] on span "Hotellbyggnad" at bounding box center [129, 366] width 79 height 16
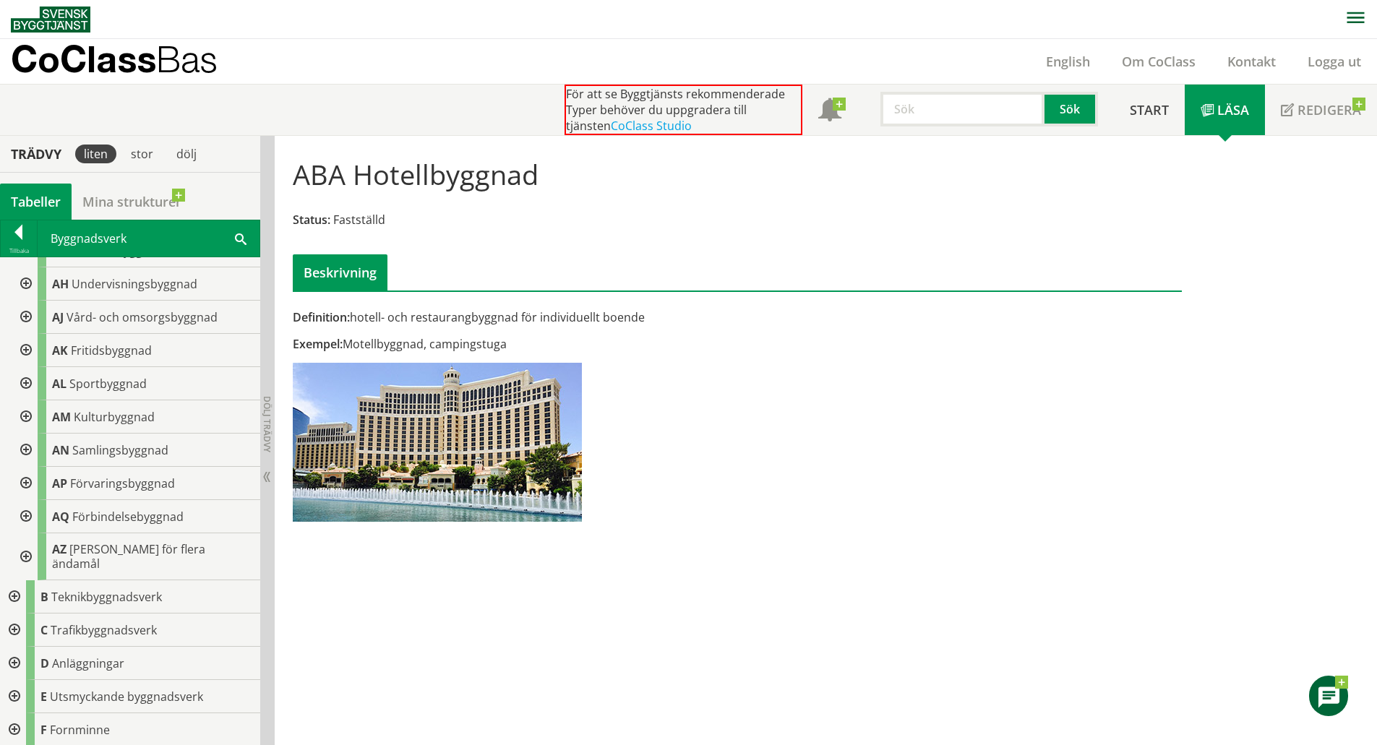
scroll to position [504, 0]
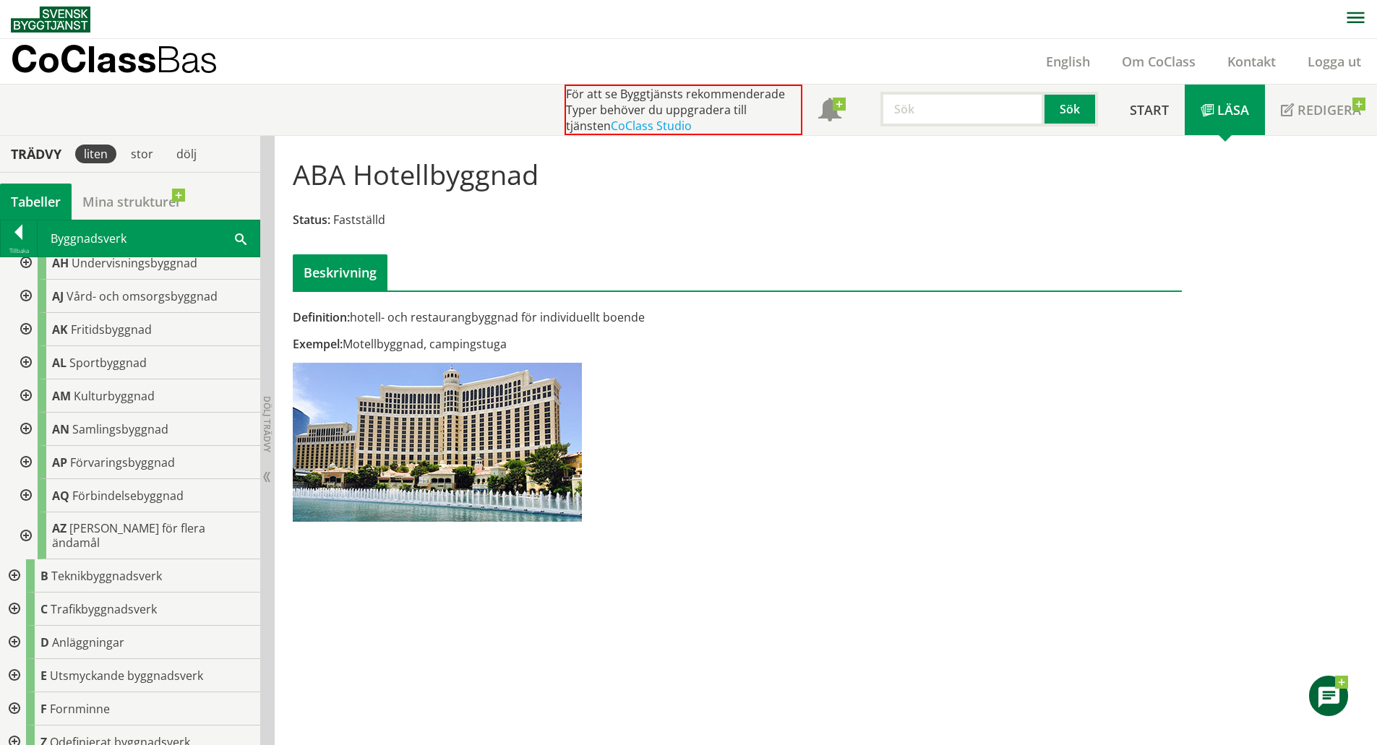
click at [25, 460] on div at bounding box center [25, 462] width 26 height 33
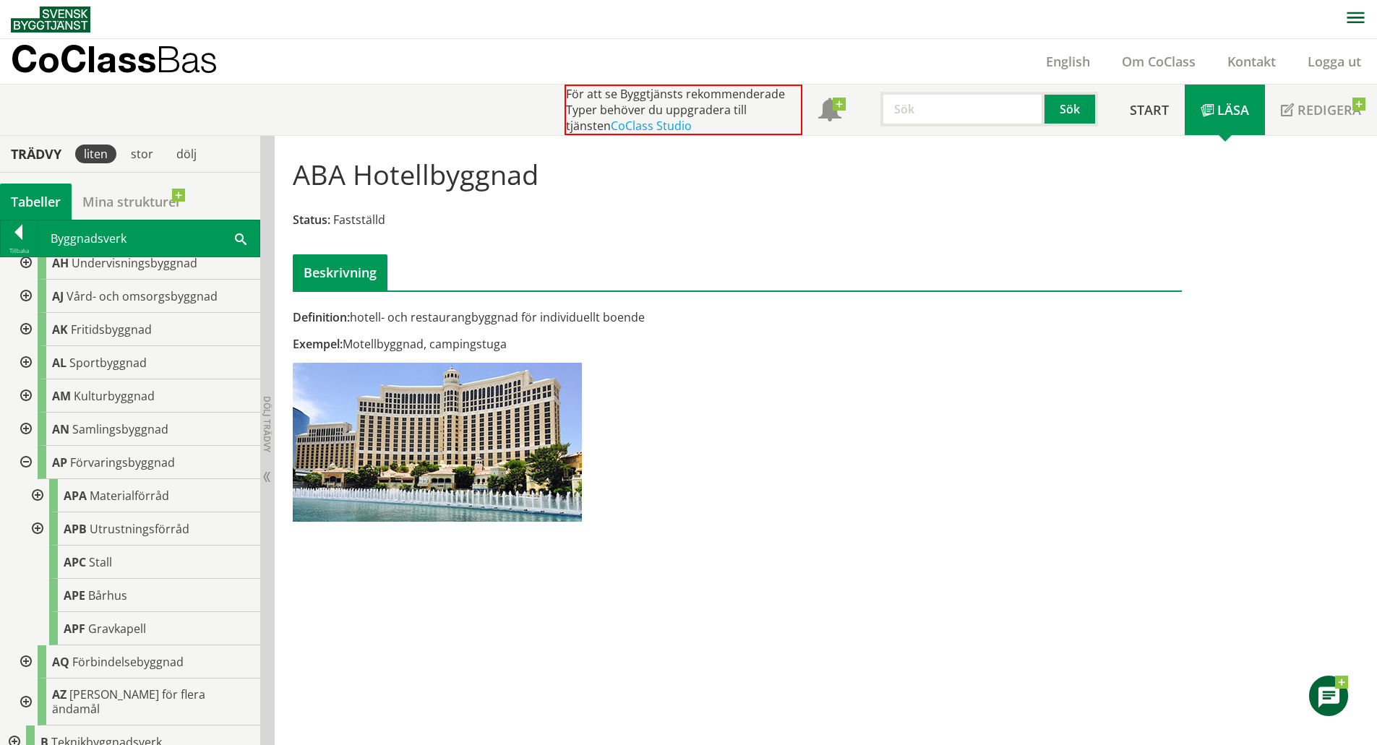
click at [28, 528] on div at bounding box center [36, 528] width 26 height 33
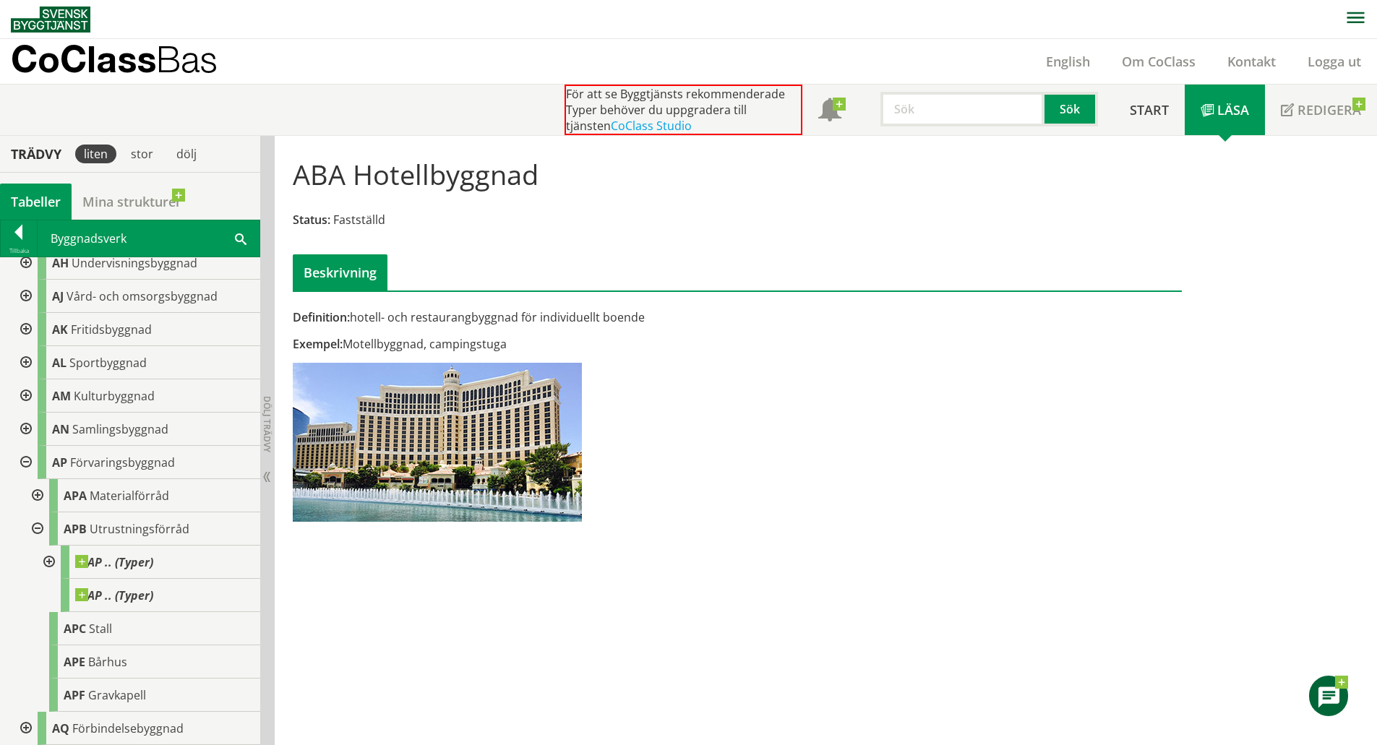
click at [51, 559] on div at bounding box center [48, 562] width 26 height 33
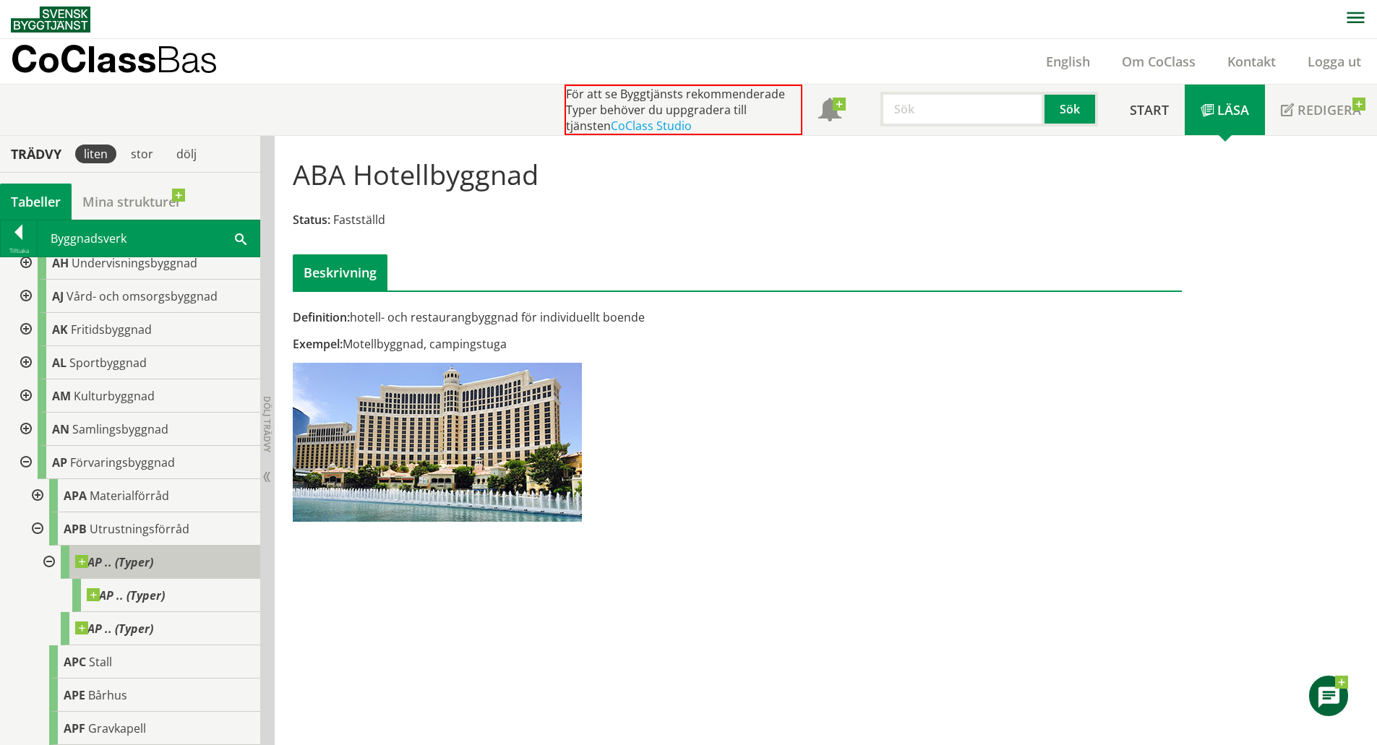
click at [135, 566] on span "AP .. (Typer)" at bounding box center [114, 562] width 78 height 14
